Goal: Obtain resource: Obtain resource

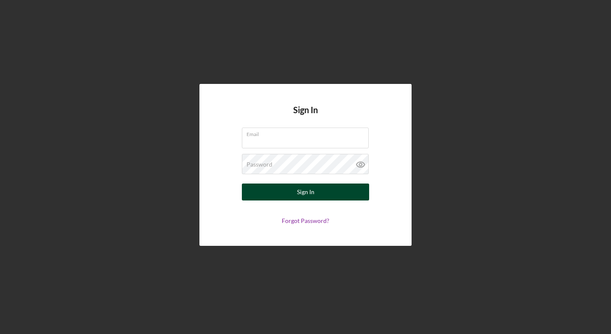
type input "[PERSON_NAME][EMAIL_ADDRESS][DOMAIN_NAME]"
click at [329, 192] on button "Sign In" at bounding box center [305, 192] width 127 height 17
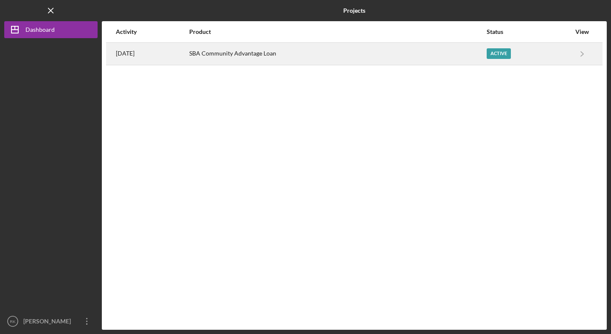
click at [186, 51] on div "[DATE]" at bounding box center [152, 53] width 73 height 21
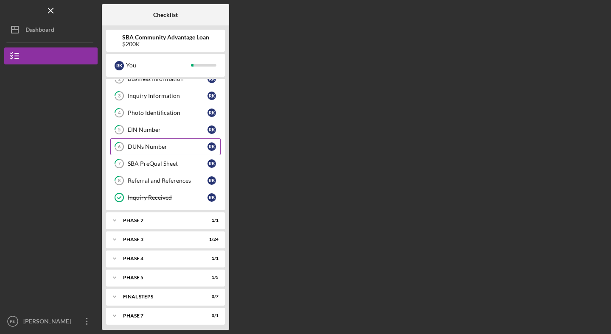
scroll to position [46, 0]
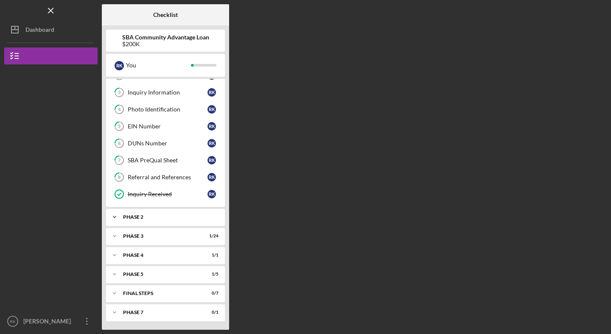
click at [116, 218] on icon "Icon/Expander" at bounding box center [114, 217] width 17 height 17
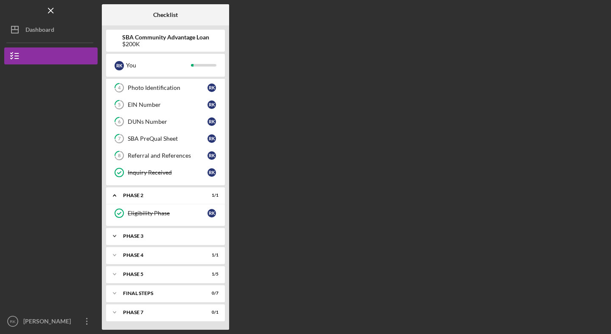
click at [113, 235] on polyline at bounding box center [114, 236] width 3 height 2
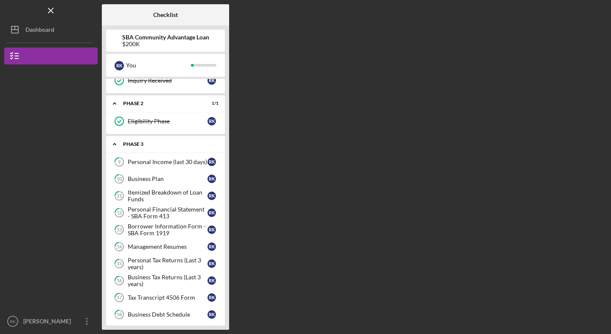
scroll to position [167, 0]
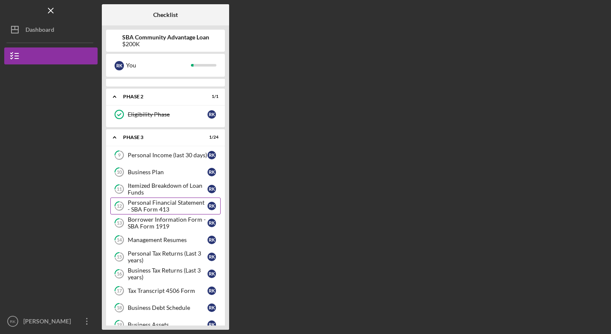
click at [151, 206] on div "Personal Financial Statement - SBA Form 413" at bounding box center [168, 206] width 80 height 14
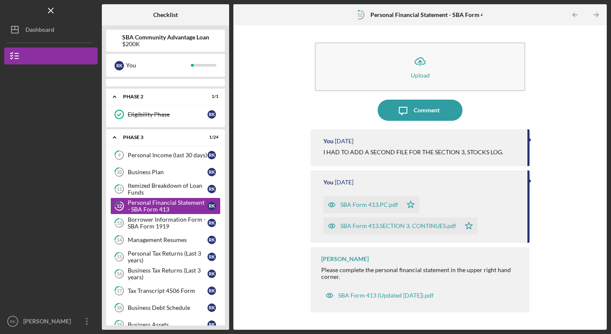
click at [362, 204] on div "SBA Form 413.PC.pdf" at bounding box center [369, 204] width 58 height 7
